Goal: Transaction & Acquisition: Purchase product/service

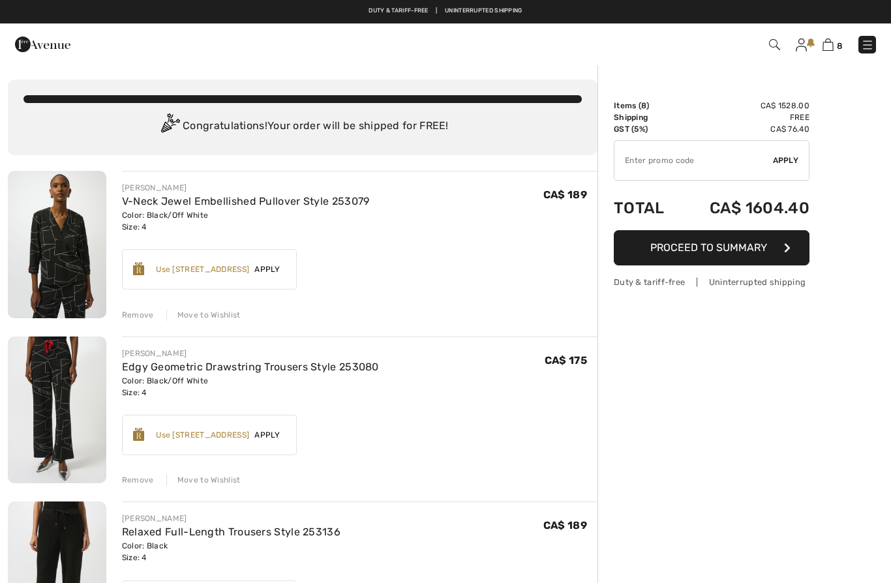
checkbox input "true"
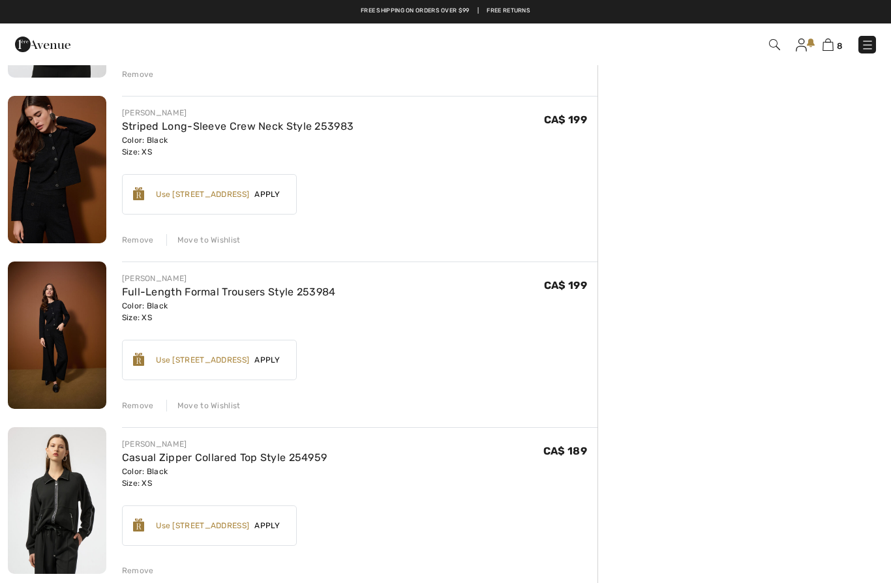
scroll to position [737, 0]
click at [196, 292] on link "Full-Length Formal Trousers Style 253984" at bounding box center [229, 292] width 214 height 12
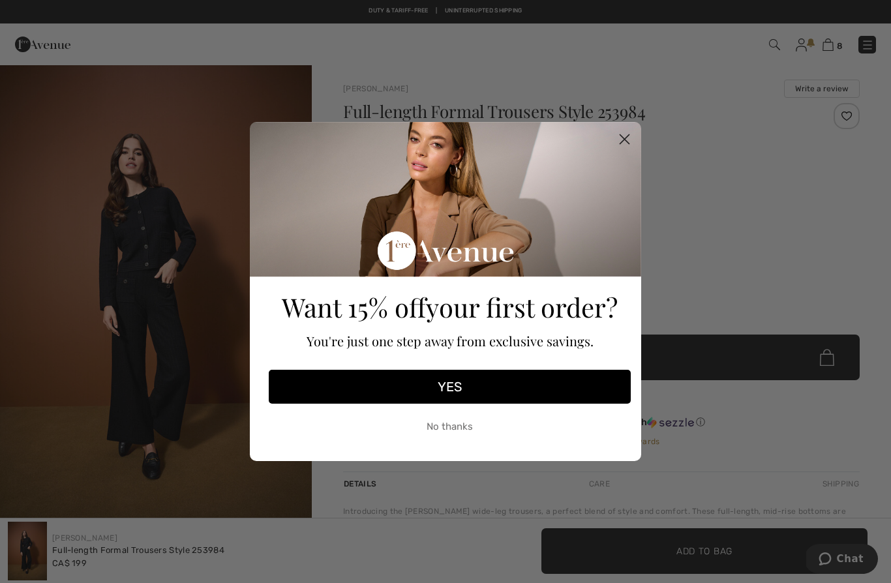
click at [635, 143] on circle "Close dialog" at bounding box center [625, 140] width 22 height 22
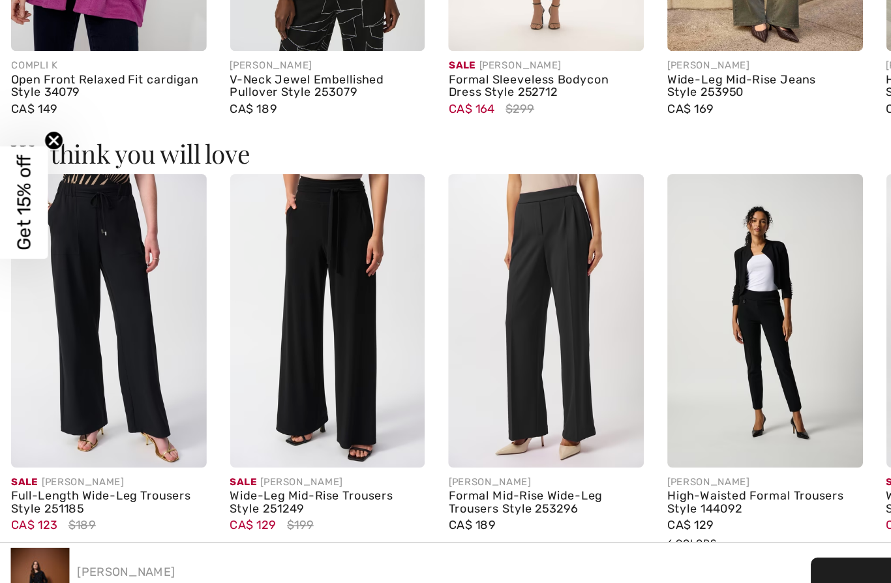
scroll to position [843, 0]
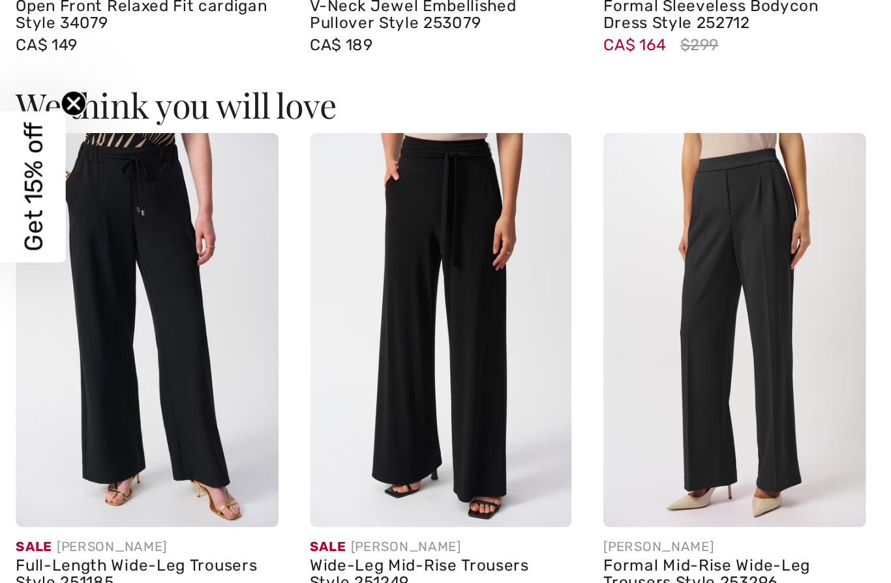
click at [92, 265] on img at bounding box center [73, 362] width 130 height 195
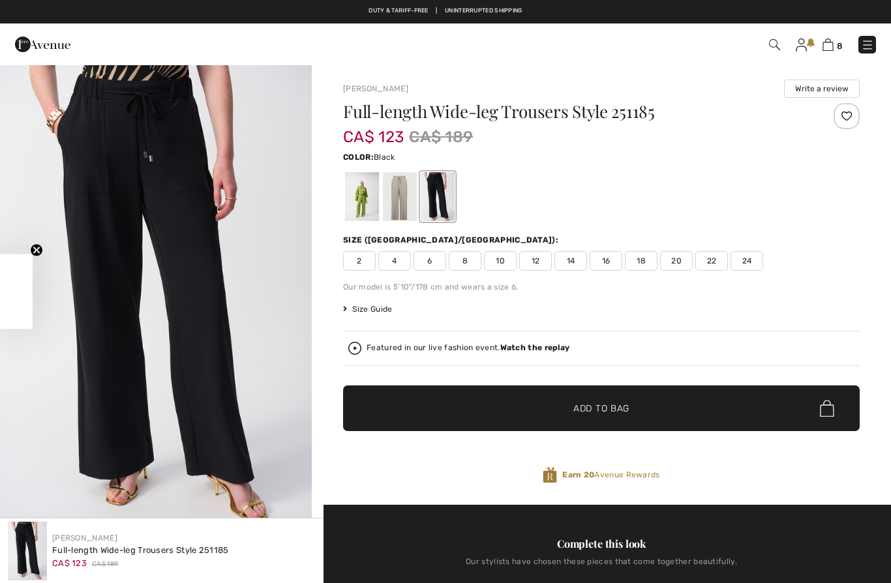
checkbox input "true"
